Goal: Information Seeking & Learning: Learn about a topic

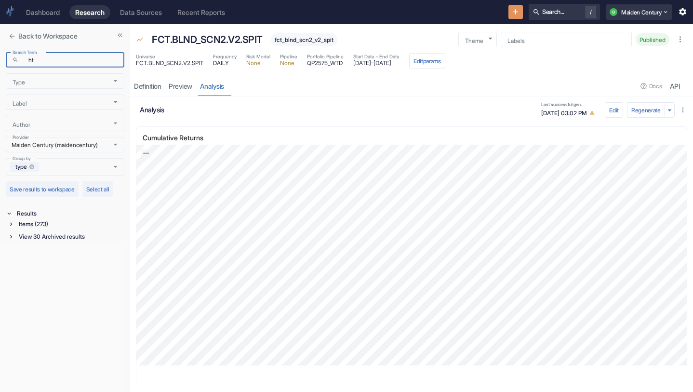
scroll to position [5, 0]
type input "htc"
click at [59, 225] on div "Items (20)" at bounding box center [70, 224] width 107 height 11
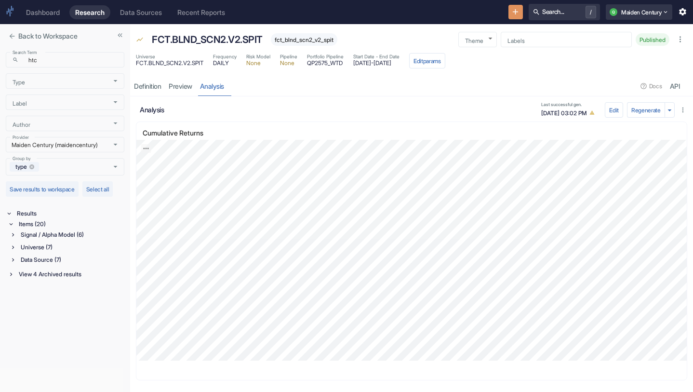
click at [60, 259] on div "Data Source (7)" at bounding box center [72, 259] width 106 height 11
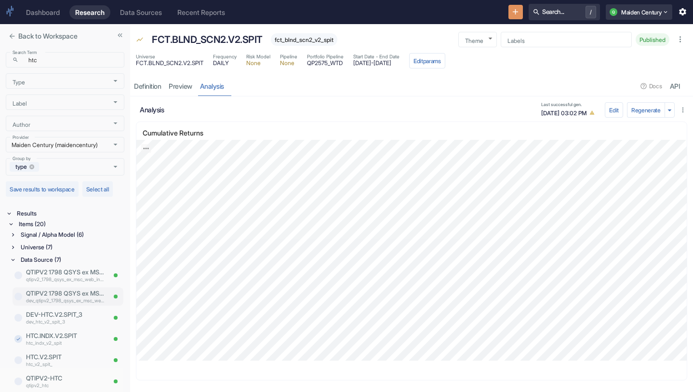
scroll to position [40, 0]
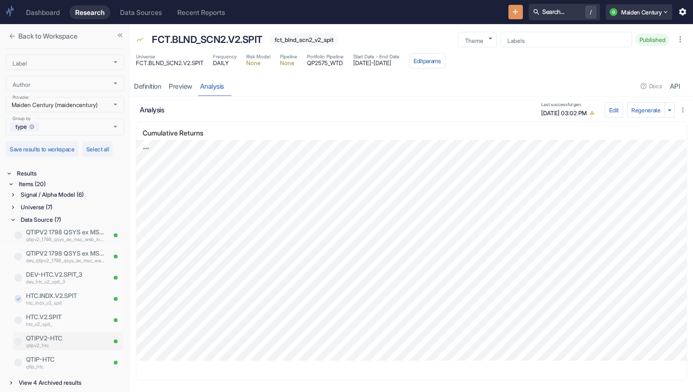
click at [64, 338] on p "QTIPV2-HTC" at bounding box center [65, 337] width 79 height 9
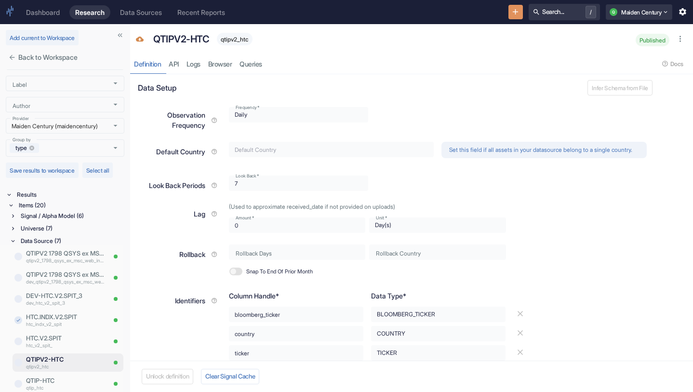
click at [66, 215] on div "Signal / Alpha Model (6)" at bounding box center [72, 216] width 106 height 11
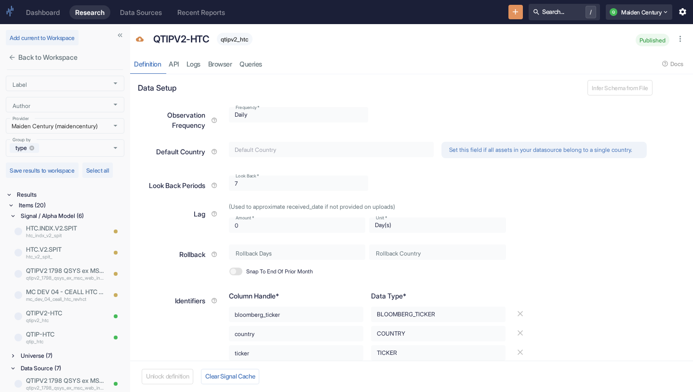
click at [61, 305] on div "MC DEV 04 - CEALL HTC REVHCT mc_dev_04_ceall_htc_revhct" at bounding box center [68, 295] width 113 height 20
click at [63, 314] on p "QTIPV2-HTC" at bounding box center [53, 312] width 54 height 9
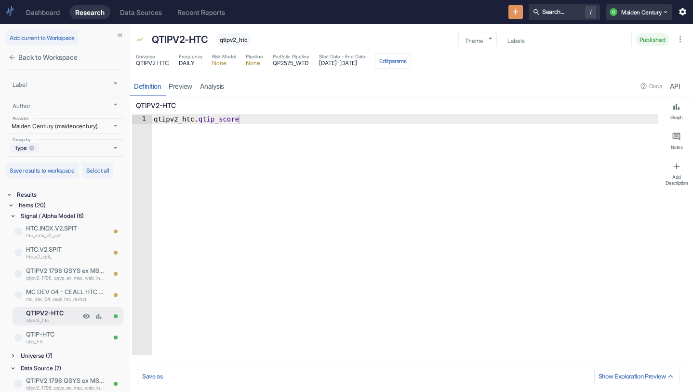
type textarea "x"
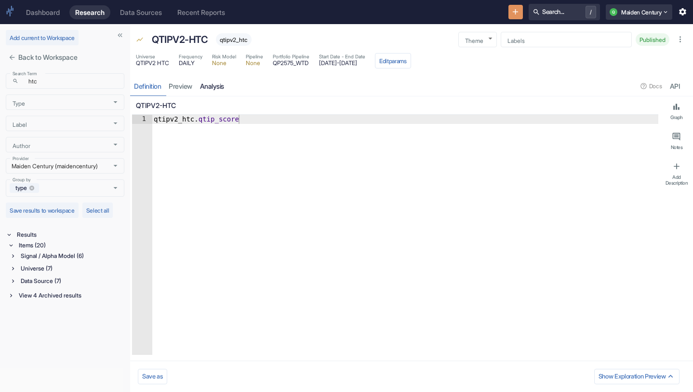
click at [212, 82] on link "analysis" at bounding box center [212, 86] width 32 height 20
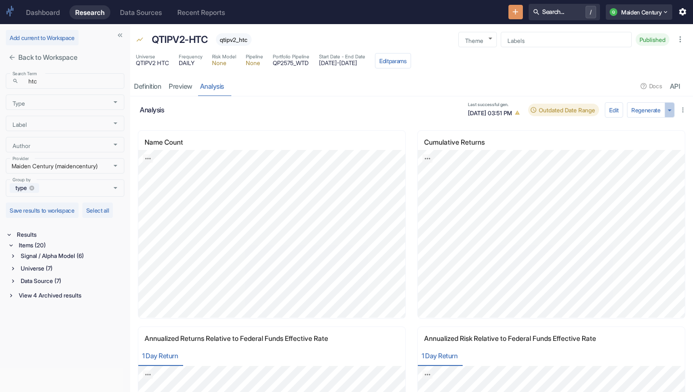
click at [671, 110] on icon "button" at bounding box center [669, 110] width 9 height 9
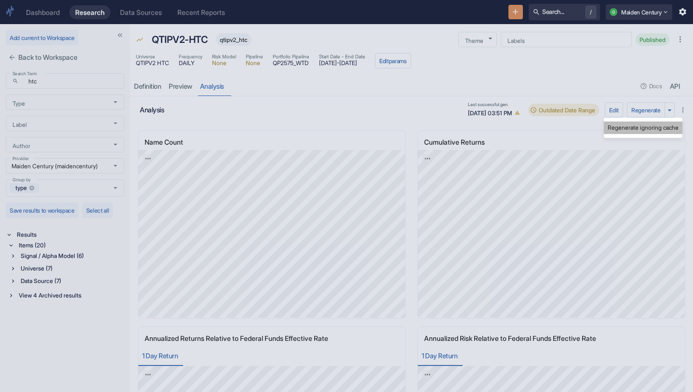
click at [654, 127] on li "Regenerate ignoring cache" at bounding box center [643, 127] width 79 height 13
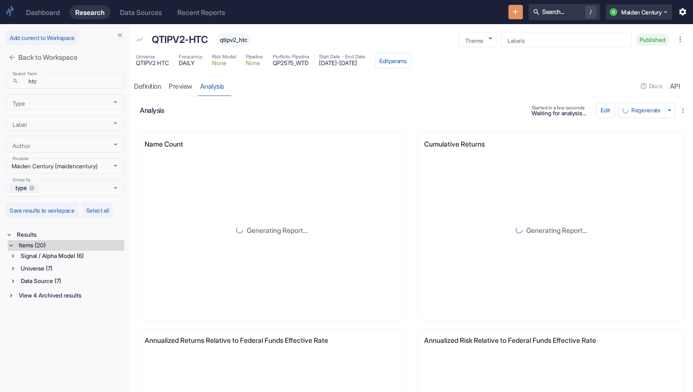
click at [43, 263] on div "Signal / Alpha Model (6) Universe (7) Data Source (7)" at bounding box center [67, 270] width 115 height 38
click at [44, 271] on div "Universe (7)" at bounding box center [72, 268] width 106 height 11
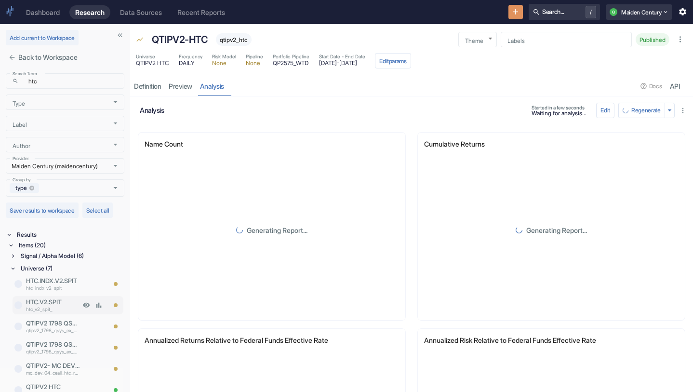
scroll to position [61, 0]
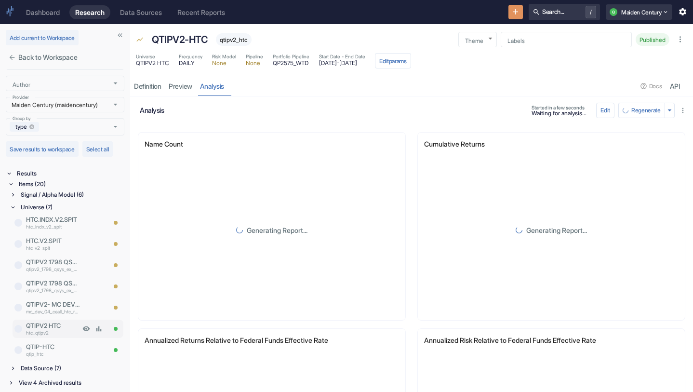
click at [63, 326] on p "QTIPV2 HTC" at bounding box center [53, 325] width 54 height 9
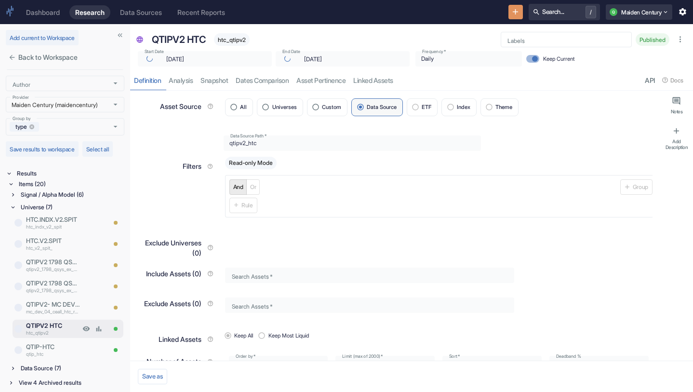
scroll to position [15, 0]
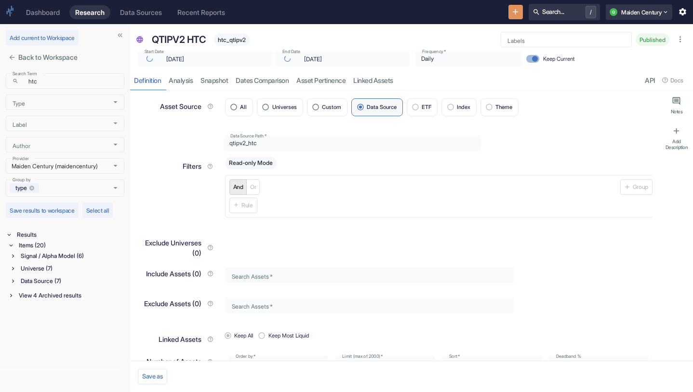
type textarea "x"
click at [178, 87] on link "analysis" at bounding box center [181, 80] width 32 height 20
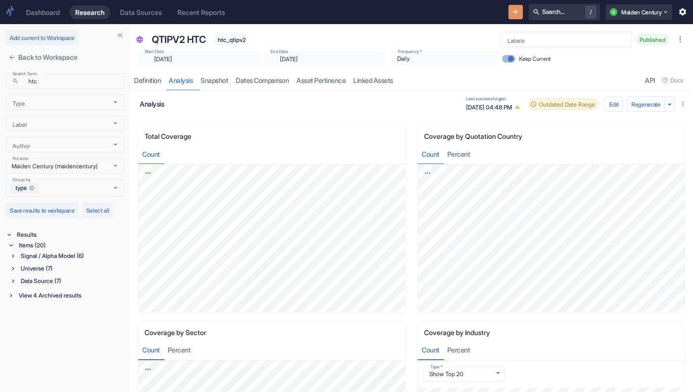
click at [53, 255] on div "Signal / Alpha Model (6)" at bounding box center [72, 256] width 106 height 11
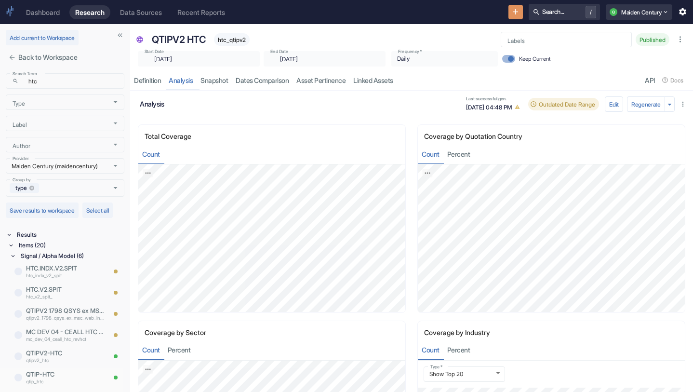
scroll to position [40, 0]
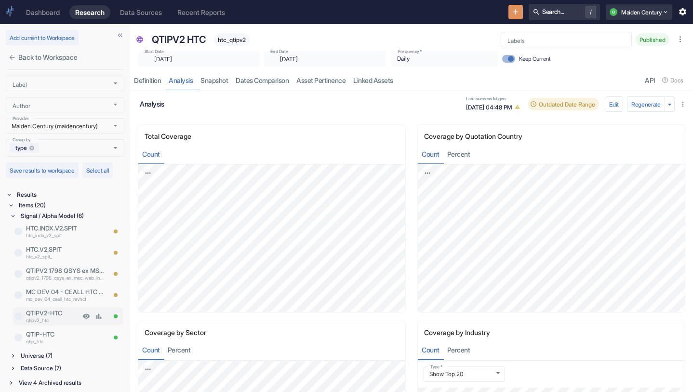
click at [65, 319] on p "qtipv2_htc" at bounding box center [53, 320] width 54 height 7
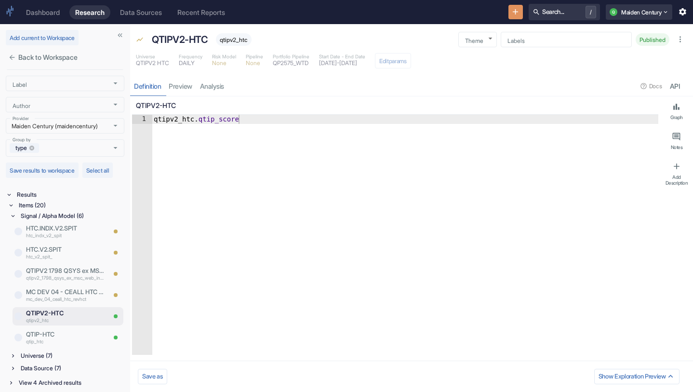
type textarea "x"
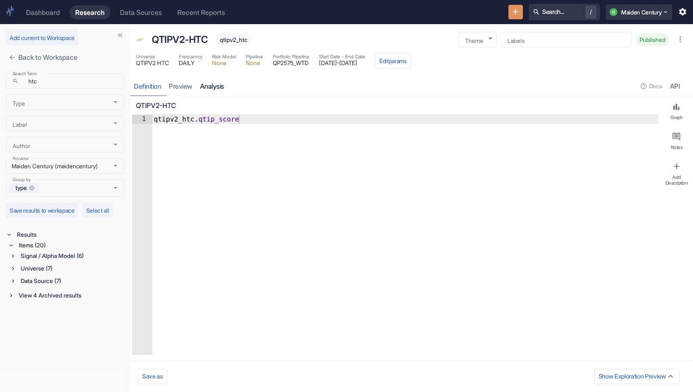
click at [222, 91] on link "analysis" at bounding box center [212, 86] width 32 height 20
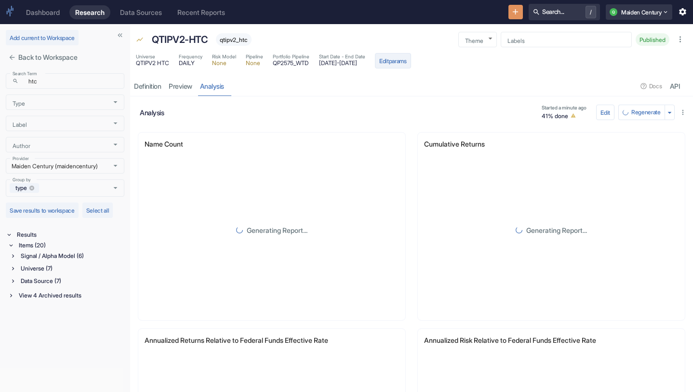
click at [411, 59] on button "Edit params" at bounding box center [393, 60] width 36 height 15
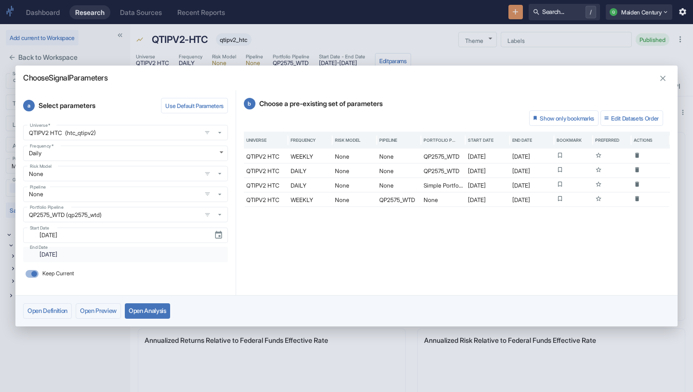
click at [660, 78] on icon "button" at bounding box center [662, 78] width 9 height 9
